Goal: Submit feedback/report problem: Submit feedback/report problem

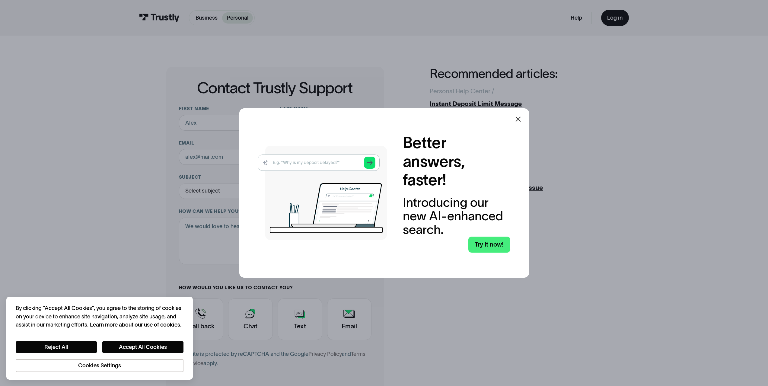
click at [519, 118] on icon at bounding box center [517, 119] width 7 height 7
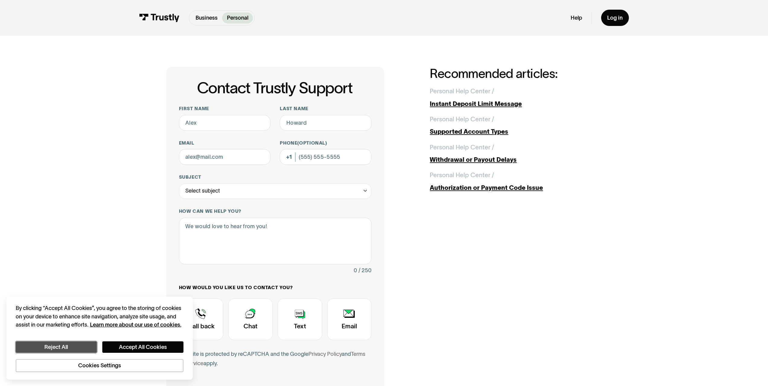
click at [42, 347] on button "Reject All" at bounding box center [56, 347] width 81 height 12
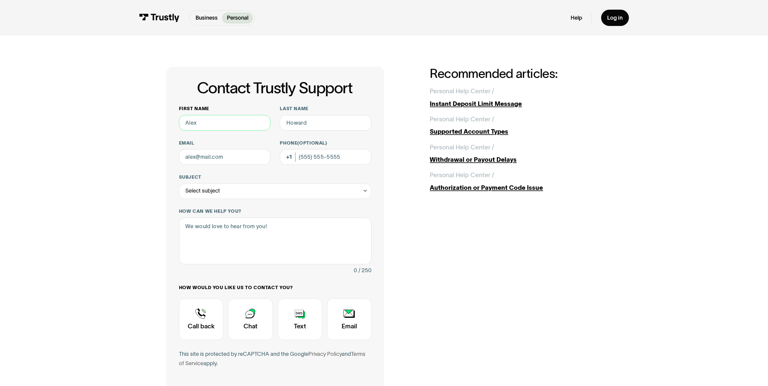
click at [211, 125] on input "First name" at bounding box center [225, 123] width 92 height 16
type input "[PERSON_NAME]"
type input "Roccuzzo"
click at [200, 157] on input "Email" at bounding box center [225, 157] width 92 height 16
type input "[EMAIL_ADDRESS][DOMAIN_NAME]"
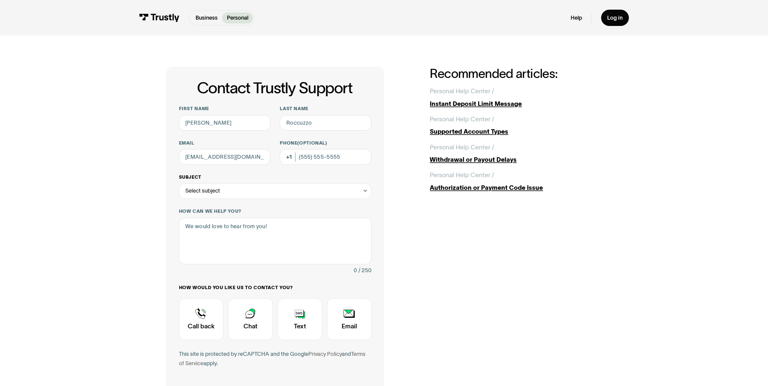
click at [366, 191] on icon "Contact Trustly Support" at bounding box center [365, 191] width 6 height 6
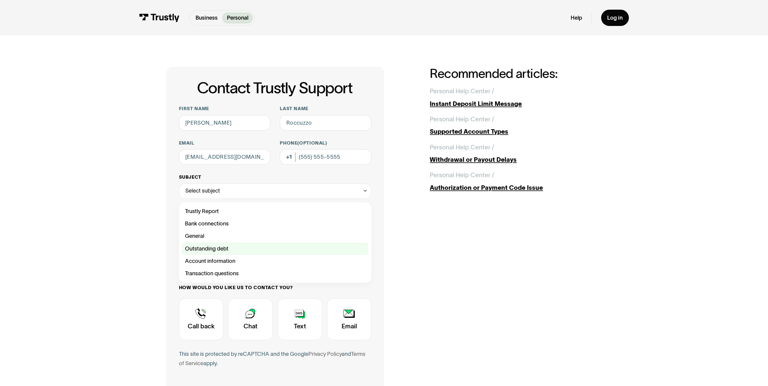
click at [195, 247] on div "Contact Trustly Support" at bounding box center [275, 248] width 186 height 12
type input "**********"
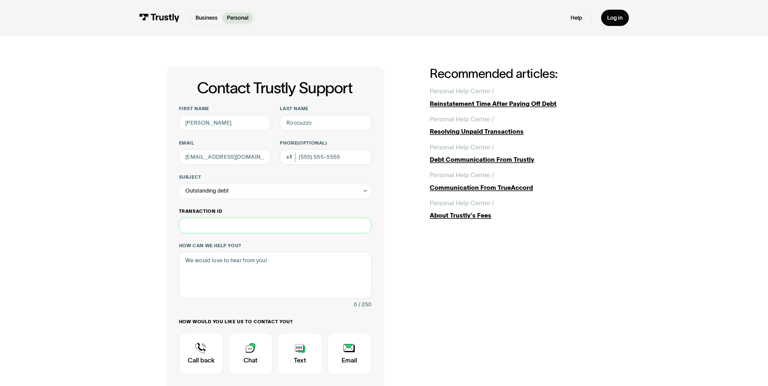
click at [210, 227] on input "Transaction ID" at bounding box center [275, 225] width 193 height 16
click at [199, 268] on textarea "How can we help you?" at bounding box center [275, 275] width 193 height 47
paste textarea "details regarding your disputed/returned deposit(s) are listed below: PWMB ACH …"
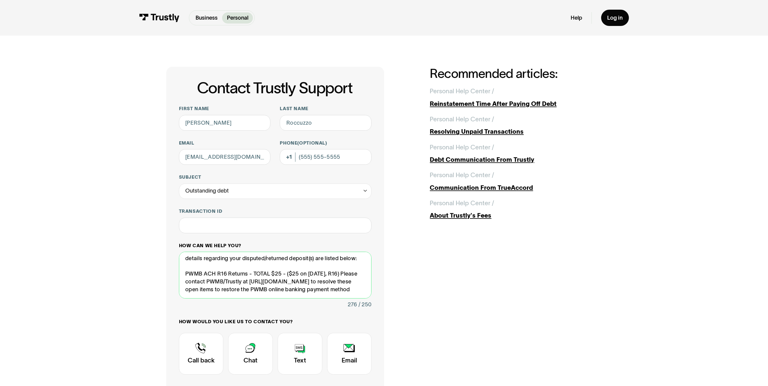
scroll to position [10, 0]
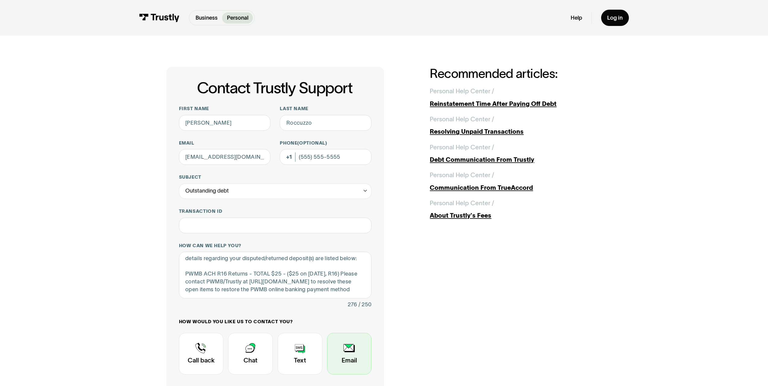
click at [350, 351] on div "Contact Trustly Support" at bounding box center [349, 354] width 45 height 42
click at [230, 226] on input "Transaction ID" at bounding box center [275, 225] width 193 height 16
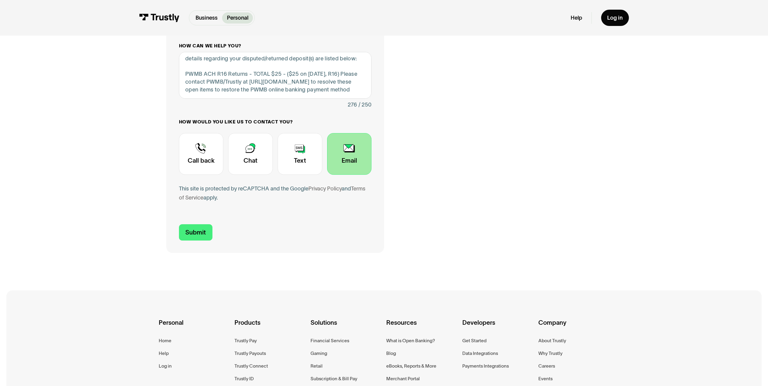
scroll to position [0, 0]
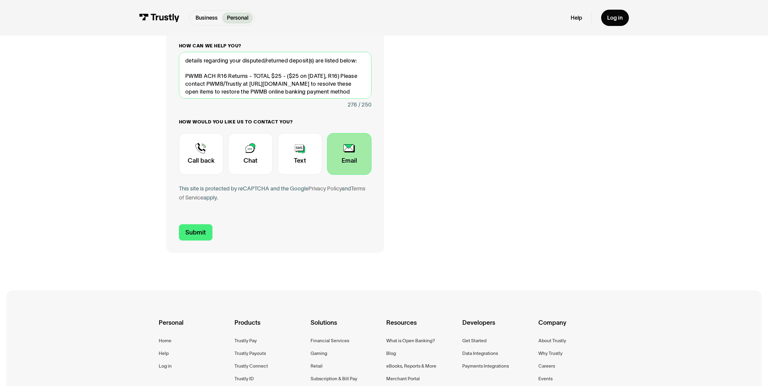
click at [186, 69] on textarea "details regarding your disputed/returned deposit(s) are listed below: PWMB ACH …" at bounding box center [275, 75] width 193 height 47
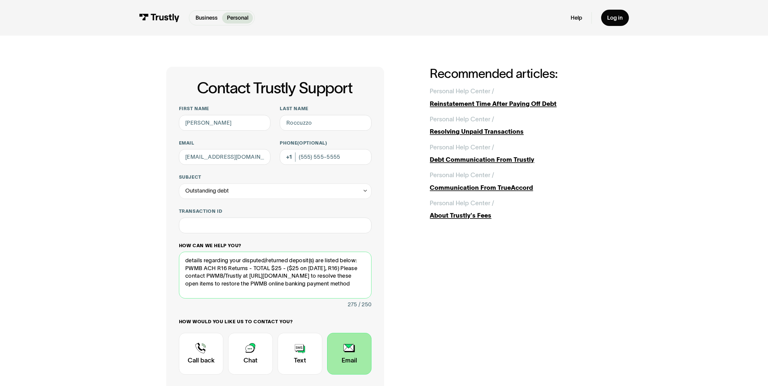
click at [256, 292] on textarea "details regarding your disputed/returned deposit(s) are listed below: PWMB ACH …" at bounding box center [275, 275] width 193 height 47
drag, startPoint x: 256, startPoint y: 292, endPoint x: 169, endPoint y: 289, distance: 87.2
click at [172, 290] on div "**********" at bounding box center [274, 260] width 217 height 386
click at [344, 268] on textarea "details regarding your disputed/returned deposit(s) are listed below: PWMB ACH …" at bounding box center [275, 275] width 193 height 47
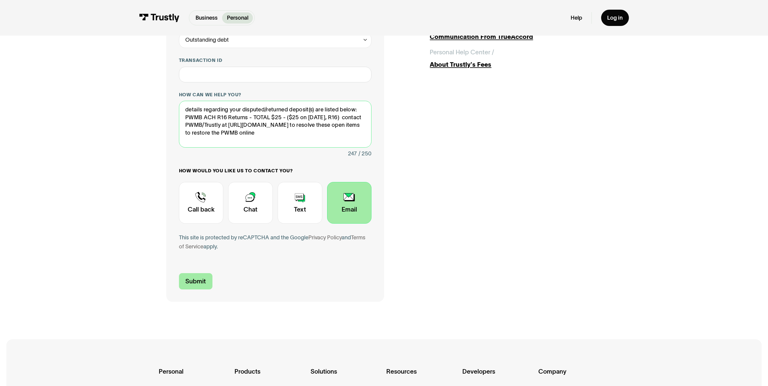
type textarea "details regarding your disputed/returned deposit(s) are listed below: PWMB ACH …"
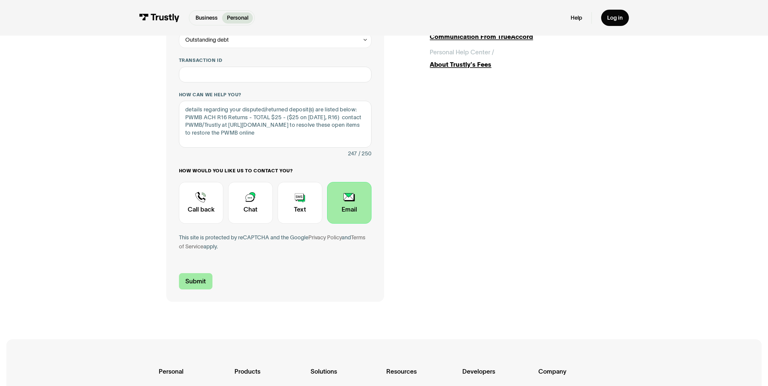
click at [201, 281] on input "Submit" at bounding box center [195, 281] width 33 height 16
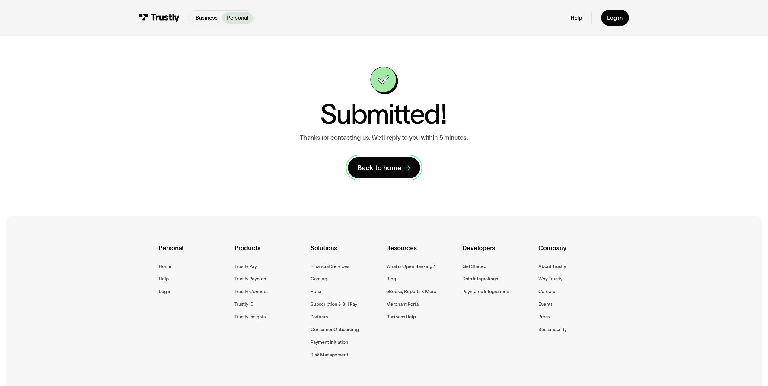
click at [389, 166] on div "Back to home" at bounding box center [379, 167] width 44 height 9
